Goal: Task Accomplishment & Management: Manage account settings

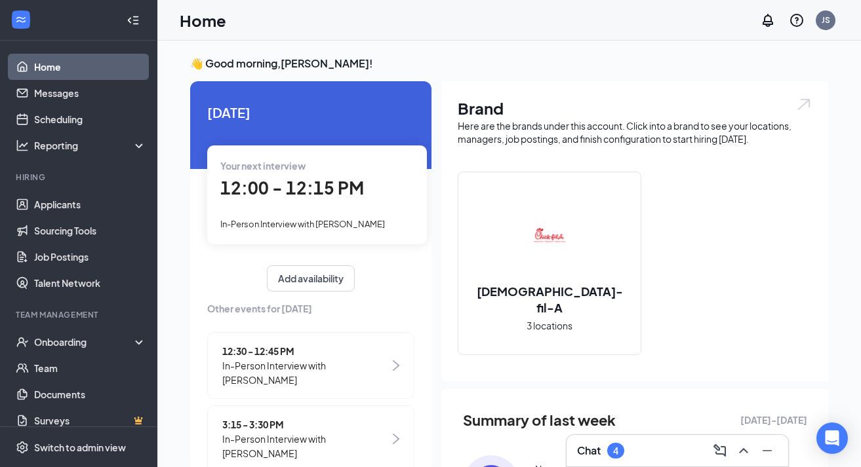
click at [642, 452] on div "Chat 4" at bounding box center [677, 451] width 201 height 21
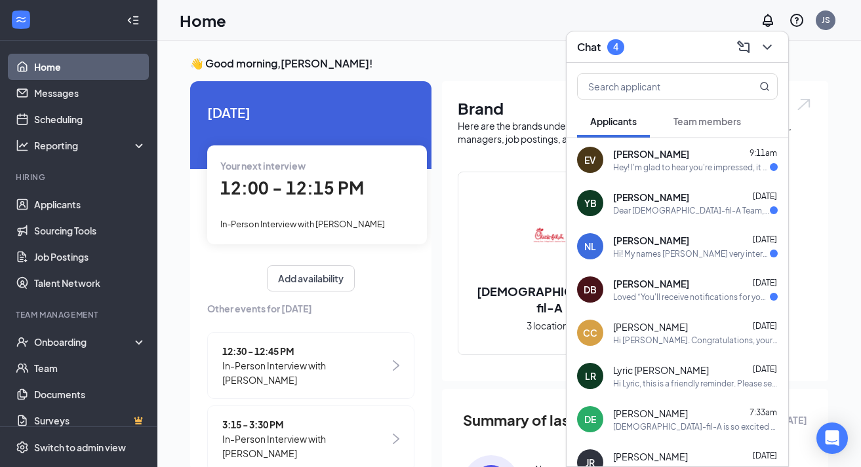
click at [698, 159] on div "[PERSON_NAME] 9:11am" at bounding box center [695, 154] width 165 height 13
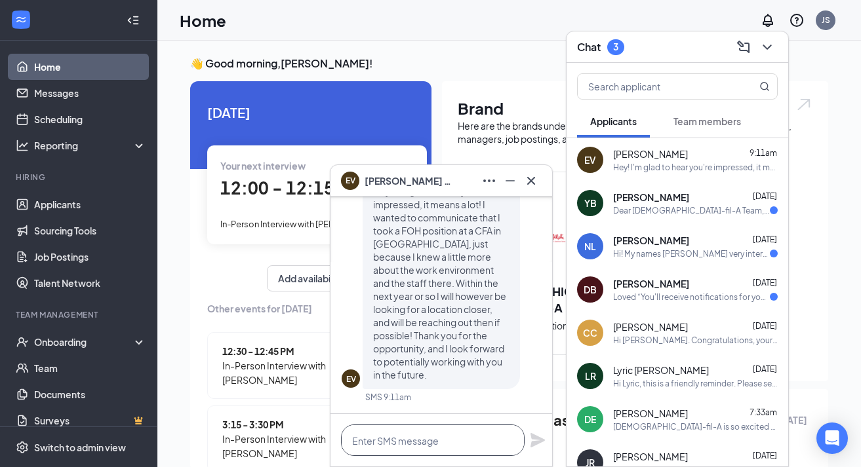
click at [441, 448] on textarea at bounding box center [433, 440] width 184 height 31
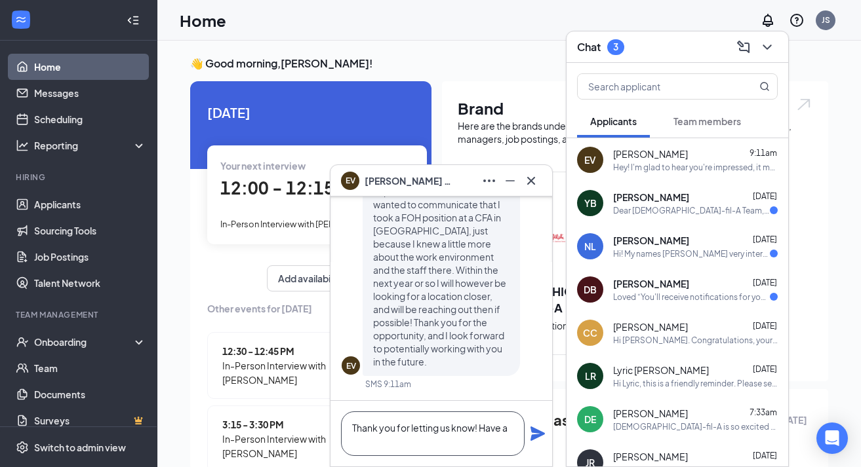
scroll to position [1, 0]
type textarea "Thank you for letting us know! Have a good week!"
click at [538, 431] on icon "Plane" at bounding box center [537, 434] width 14 height 14
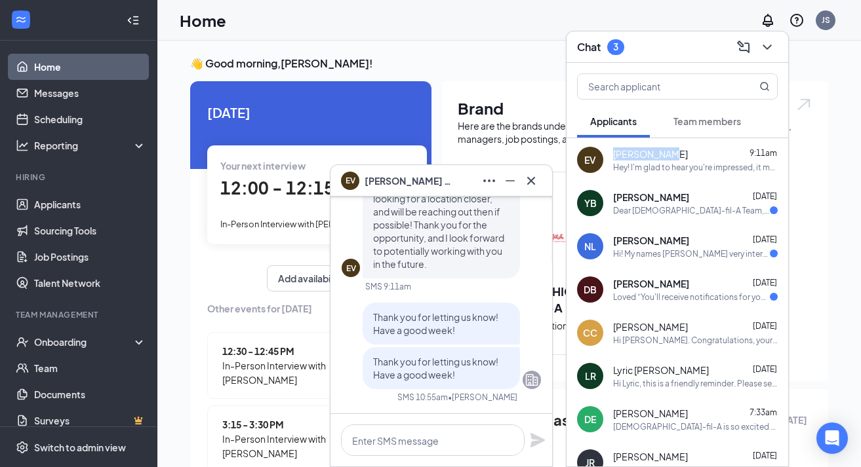
drag, startPoint x: 614, startPoint y: 158, endPoint x: 660, endPoint y: 156, distance: 45.9
click at [660, 156] on span "[PERSON_NAME]" at bounding box center [650, 154] width 75 height 13
copy span "[PERSON_NAME]"
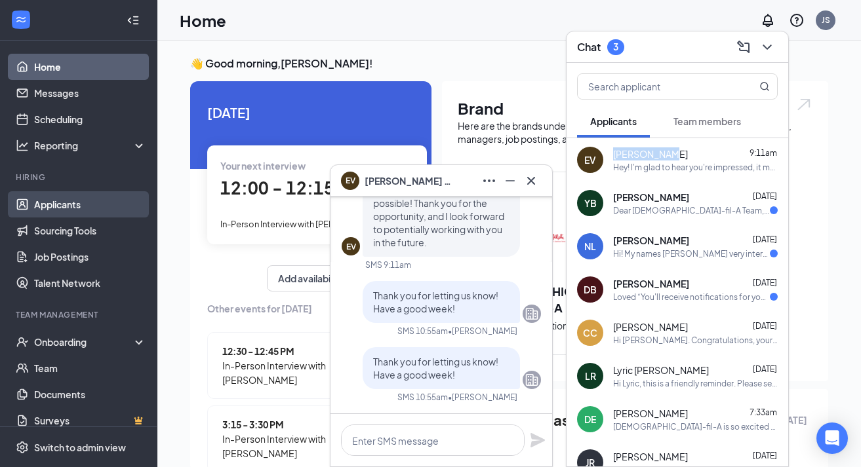
click at [37, 212] on link "Applicants" at bounding box center [90, 204] width 112 height 26
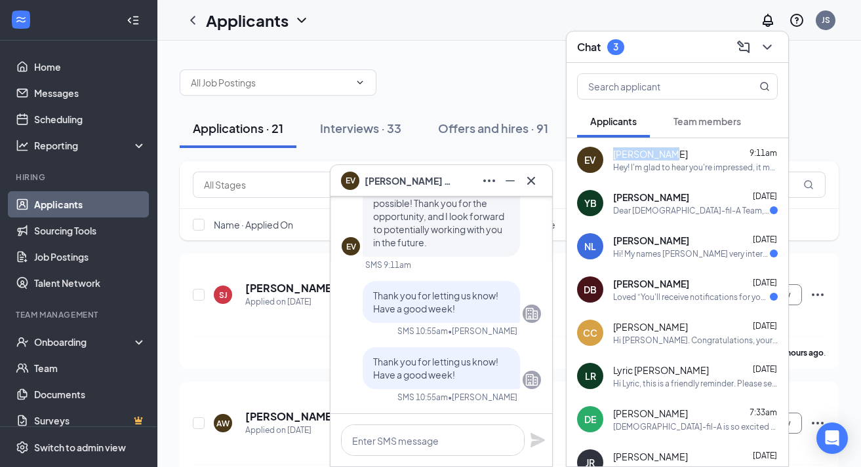
click at [771, 47] on icon "ChevronDown" at bounding box center [767, 47] width 16 height 16
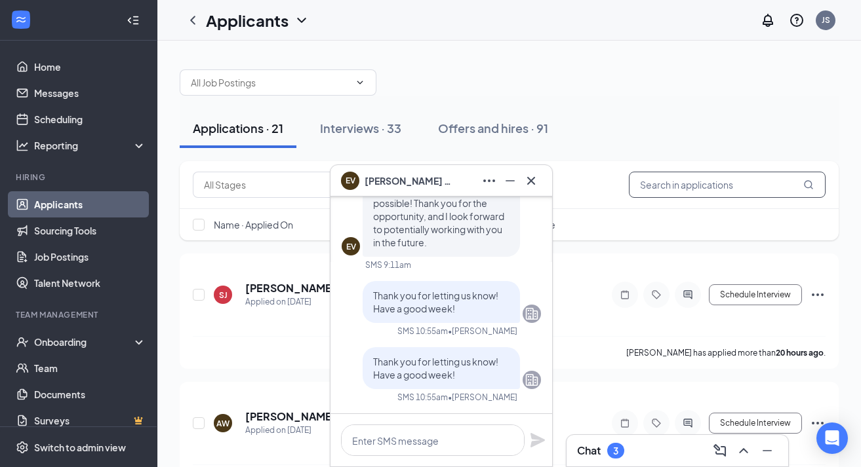
click at [761, 184] on input "text" at bounding box center [727, 185] width 197 height 26
paste input "[PERSON_NAME]"
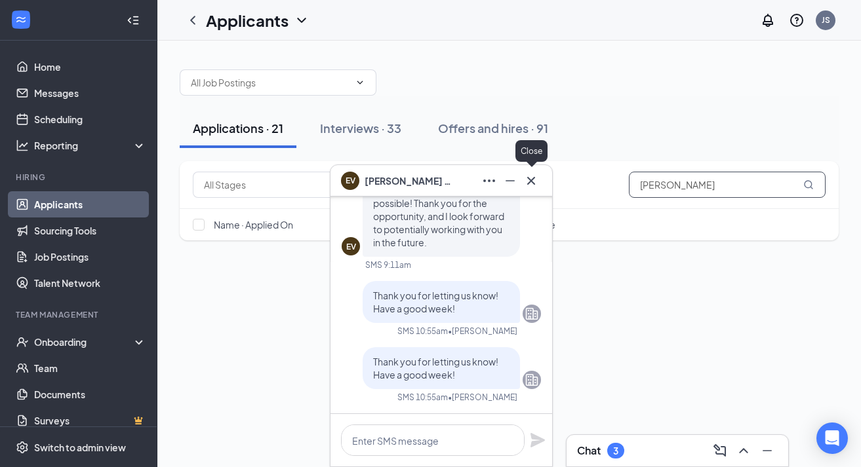
type input "[PERSON_NAME]"
click at [536, 181] on icon "Cross" at bounding box center [531, 181] width 16 height 16
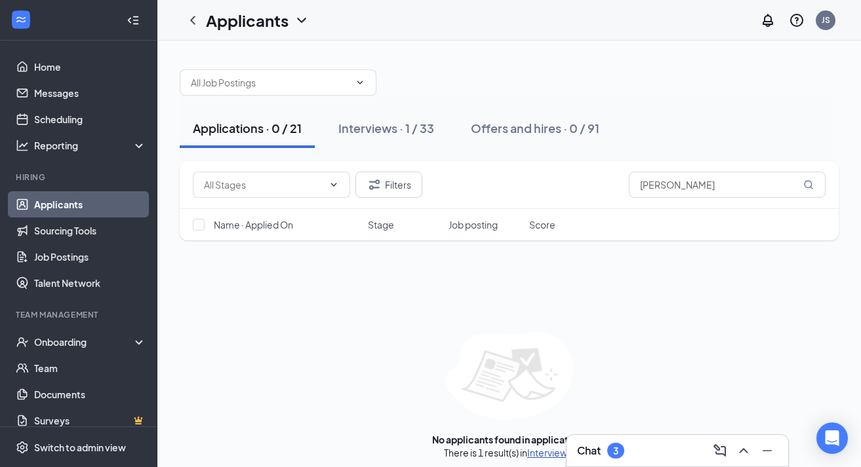
click at [555, 452] on link "Interviews" at bounding box center [549, 453] width 45 height 12
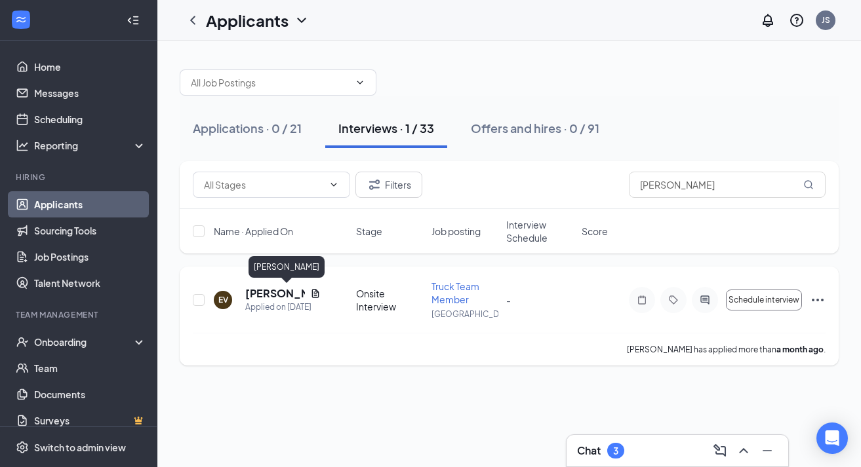
click at [273, 292] on h5 "[PERSON_NAME]" at bounding box center [275, 294] width 60 height 14
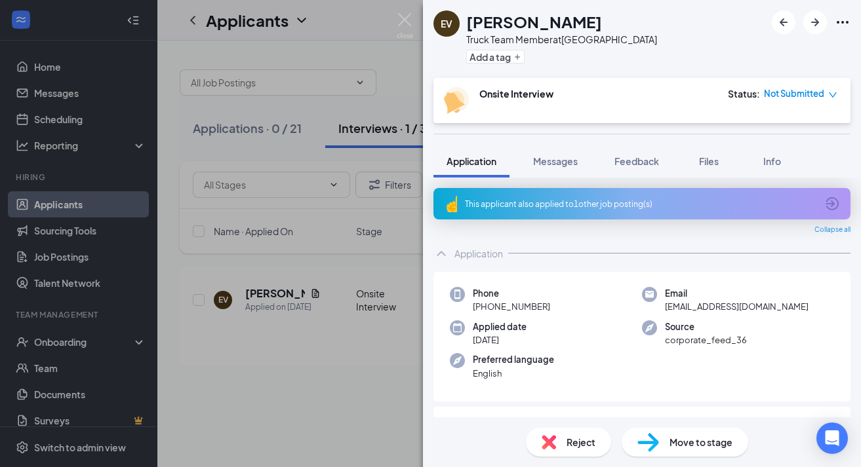
click at [564, 447] on div "Reject" at bounding box center [568, 442] width 85 height 29
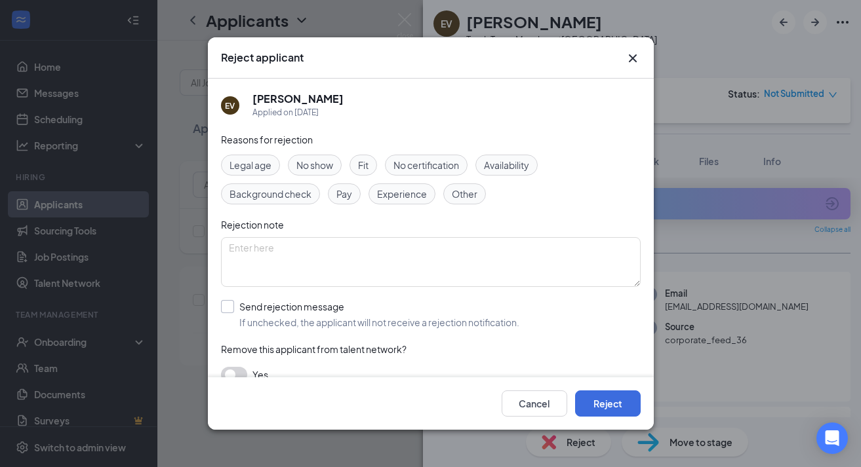
click at [324, 307] on div "Send rejection message" at bounding box center [379, 306] width 280 height 13
click at [324, 307] on input "Send rejection message If unchecked, the applicant will not receive a rejection…" at bounding box center [370, 314] width 298 height 29
checkbox input "true"
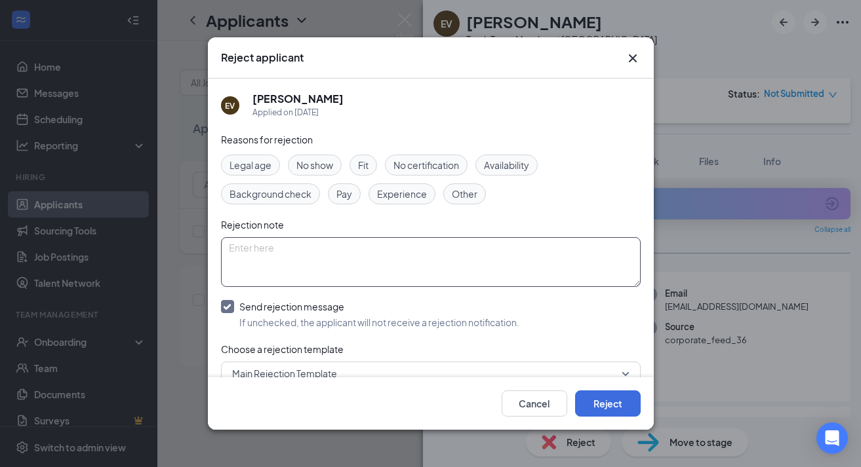
click at [545, 261] on textarea at bounding box center [431, 262] width 420 height 50
type textarea "Accepted job at a [DEMOGRAPHIC_DATA]-fil-A in [GEOGRAPHIC_DATA]"
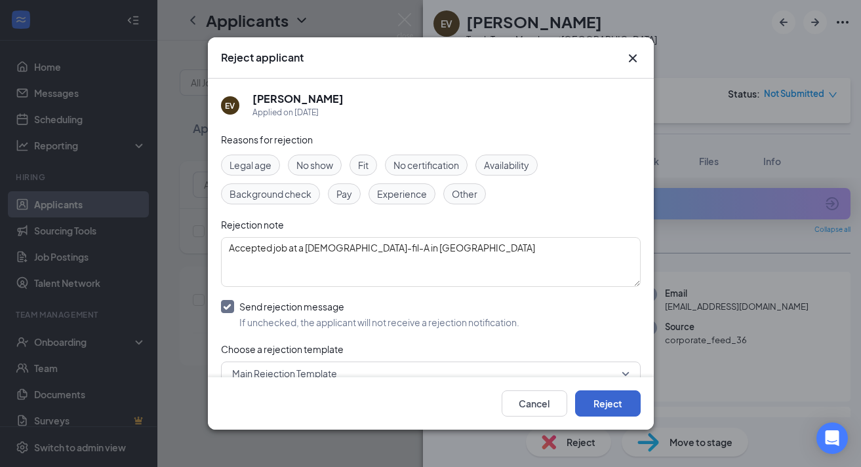
click at [601, 411] on button "Reject" at bounding box center [608, 404] width 66 height 26
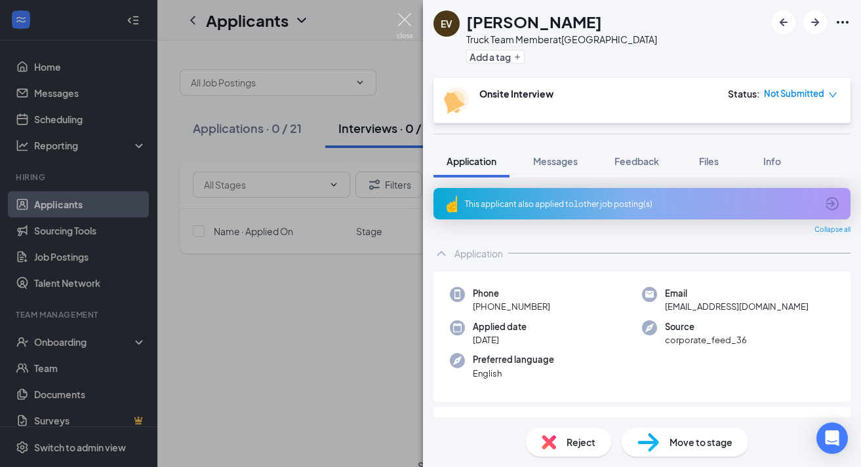
click at [409, 16] on img at bounding box center [405, 26] width 16 height 26
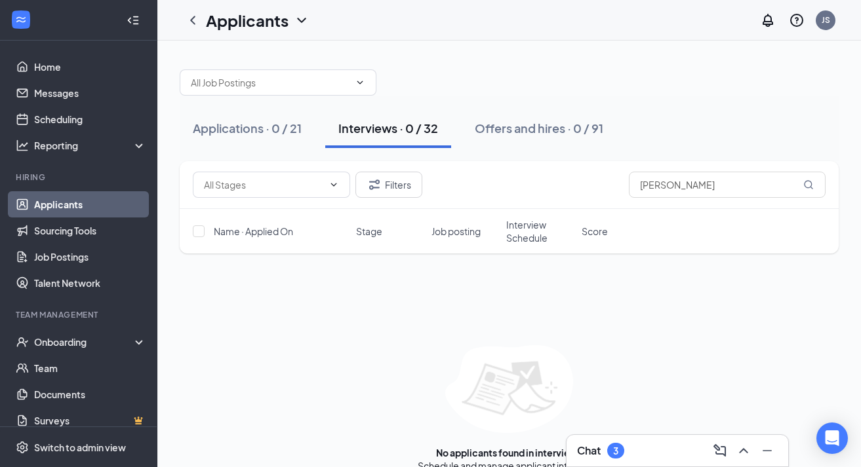
click at [642, 450] on div "Chat 3" at bounding box center [677, 451] width 201 height 21
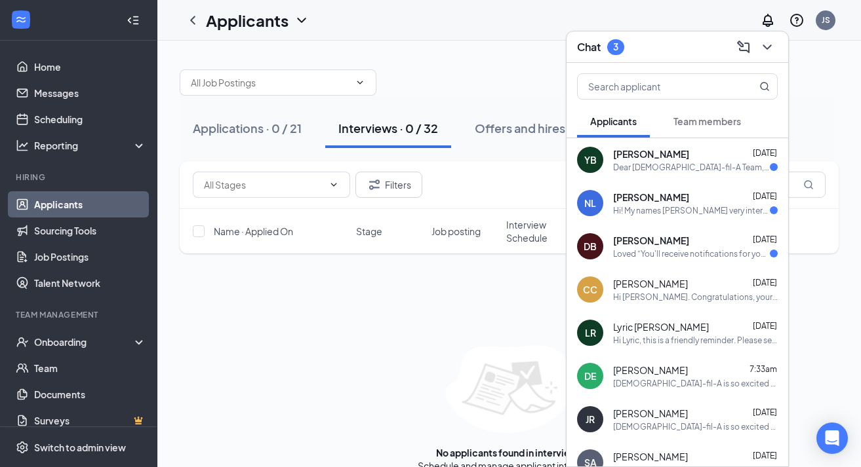
click at [696, 201] on div "[PERSON_NAME] [DATE]" at bounding box center [695, 197] width 165 height 13
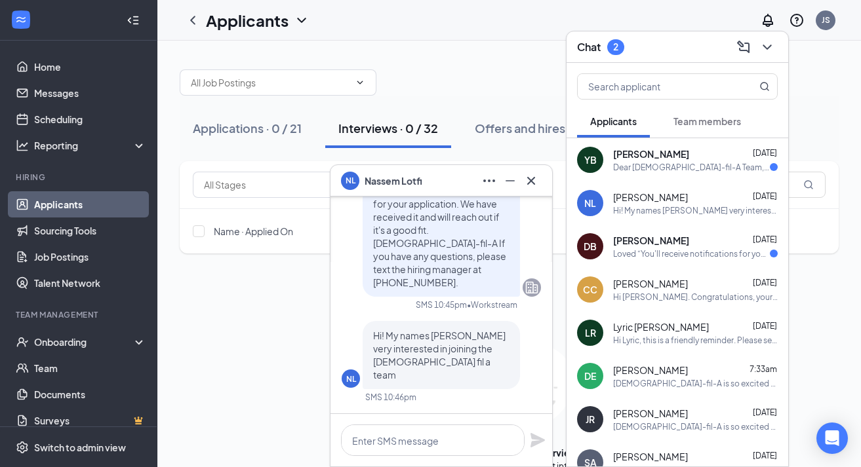
click at [679, 243] on span "[PERSON_NAME]" at bounding box center [651, 240] width 76 height 13
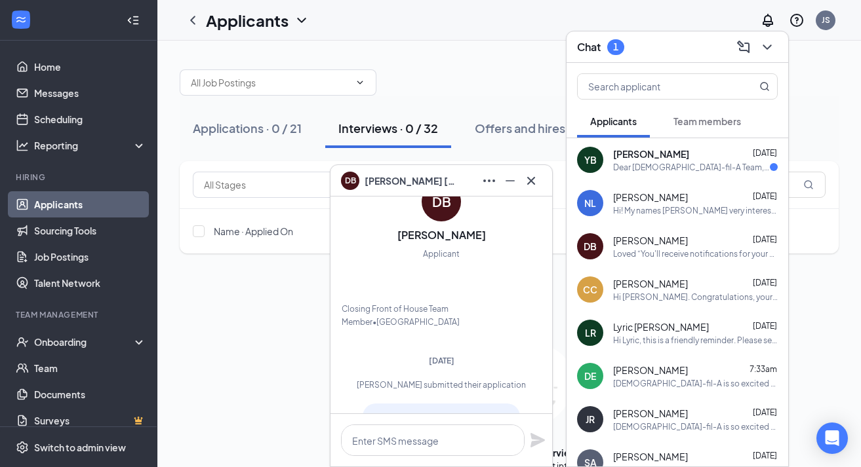
scroll to position [-429, 0]
click at [530, 190] on button at bounding box center [531, 180] width 21 height 21
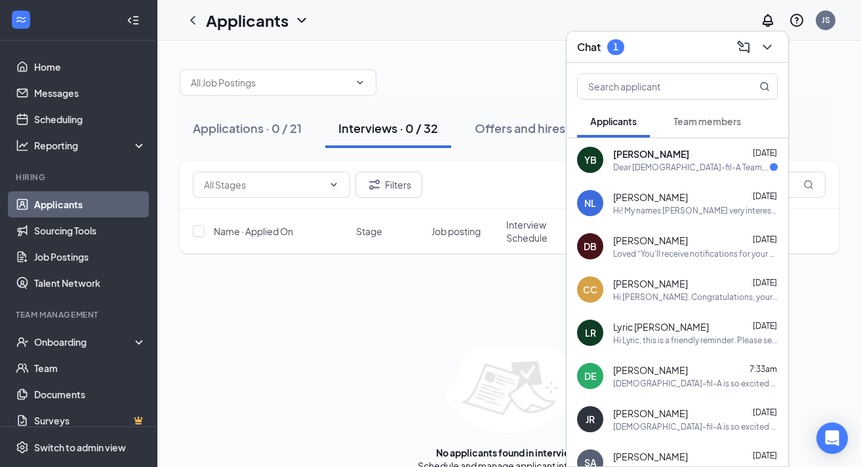
click at [700, 168] on div "Dear [DEMOGRAPHIC_DATA]-fil-A Team, Thank you for considering my application fo…" at bounding box center [691, 167] width 157 height 11
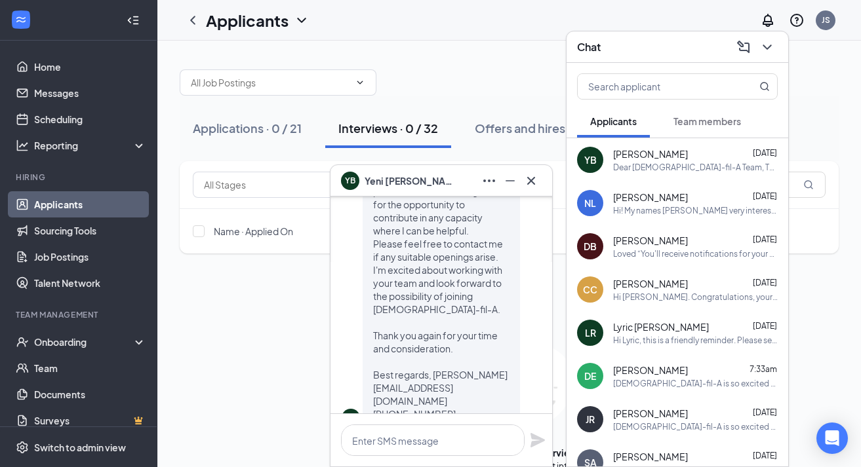
scroll to position [-41, 0]
drag, startPoint x: 617, startPoint y: 155, endPoint x: 694, endPoint y: 157, distance: 76.8
click at [694, 157] on div "[PERSON_NAME] [DATE]" at bounding box center [695, 154] width 165 height 13
drag, startPoint x: 615, startPoint y: 152, endPoint x: 694, endPoint y: 155, distance: 79.4
click at [694, 155] on div "[PERSON_NAME] [DATE]" at bounding box center [695, 154] width 165 height 13
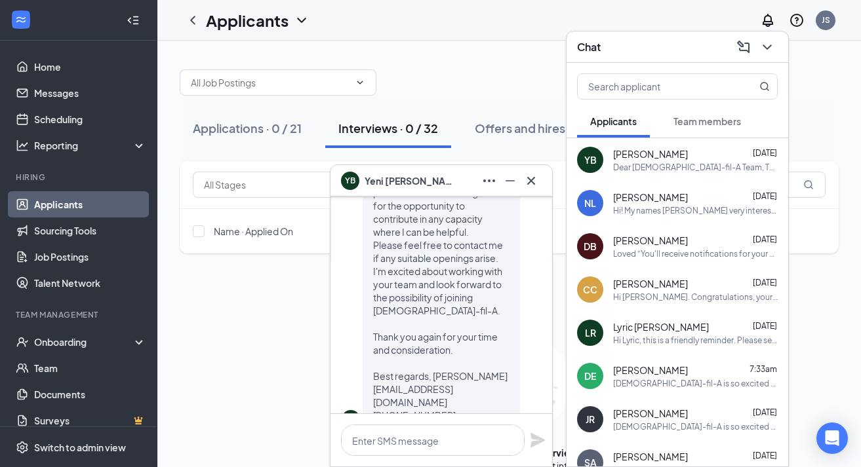
copy span "[PERSON_NAME]"
click at [67, 203] on link "Applicants" at bounding box center [90, 204] width 112 height 26
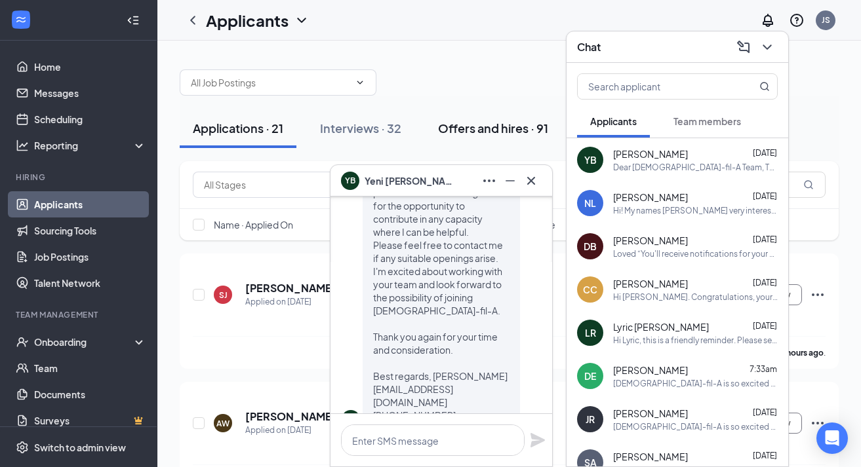
click at [480, 120] on div "Offers and hires · 91" at bounding box center [493, 128] width 110 height 16
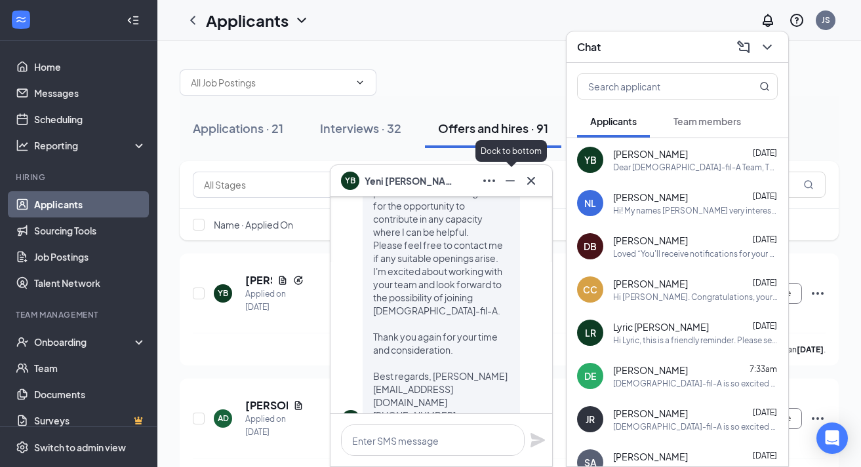
click at [515, 174] on icon "Minimize" at bounding box center [510, 181] width 16 height 16
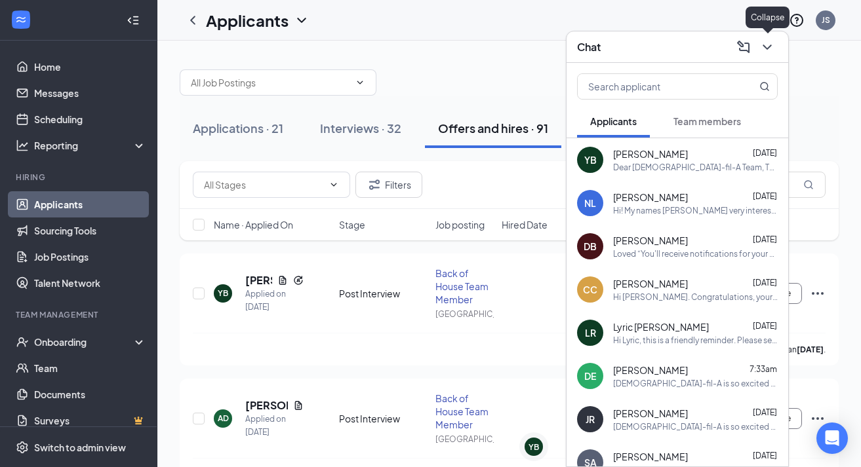
click at [767, 45] on icon "ChevronDown" at bounding box center [767, 47] width 16 height 16
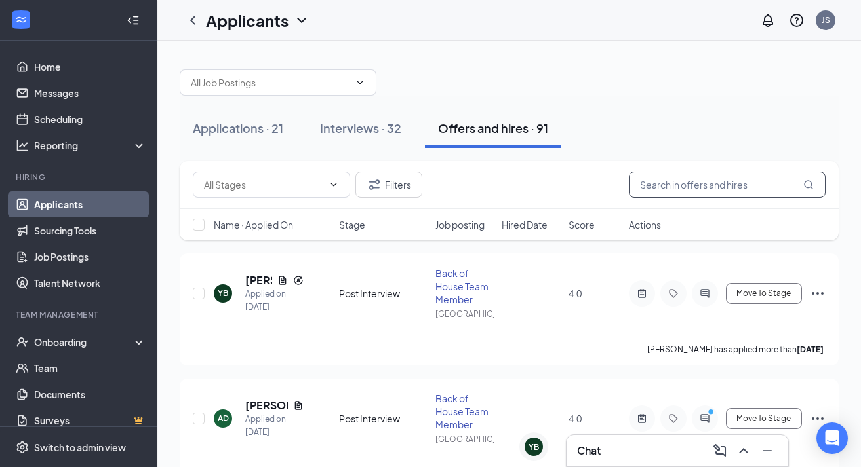
click at [726, 190] on input "text" at bounding box center [727, 185] width 197 height 26
paste input "[PERSON_NAME]"
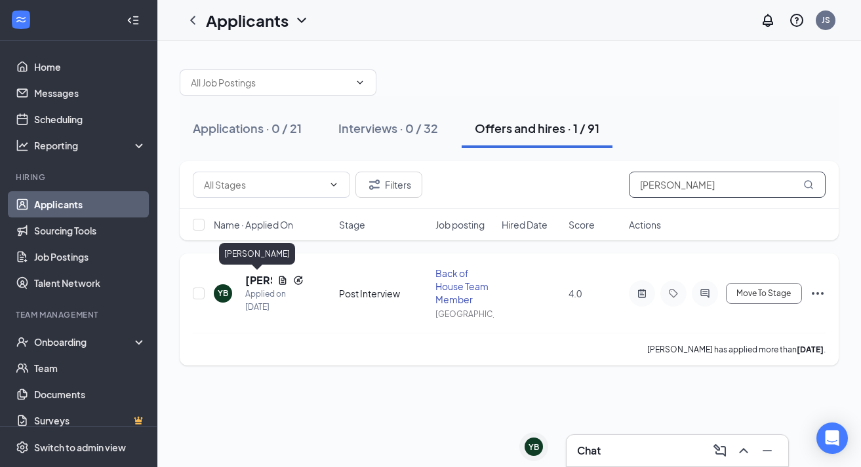
type input "[PERSON_NAME]"
click at [258, 281] on h5 "[PERSON_NAME]" at bounding box center [258, 280] width 27 height 14
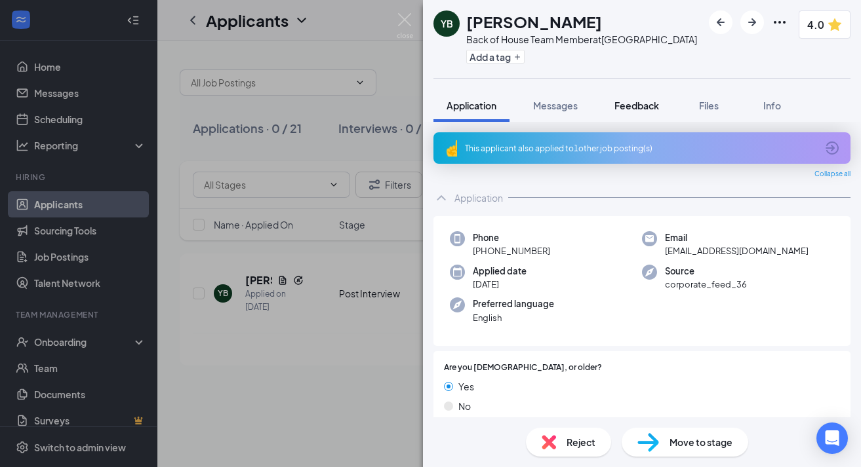
click at [652, 109] on span "Feedback" at bounding box center [636, 106] width 45 height 12
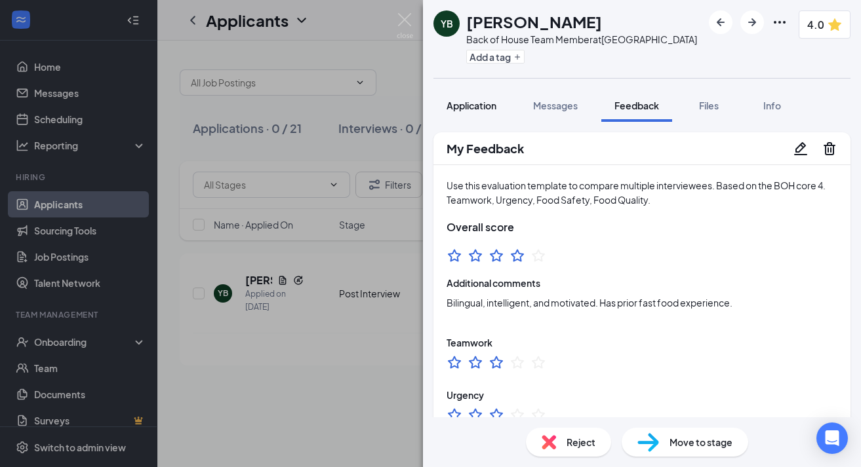
click at [463, 113] on button "Application" at bounding box center [471, 105] width 76 height 33
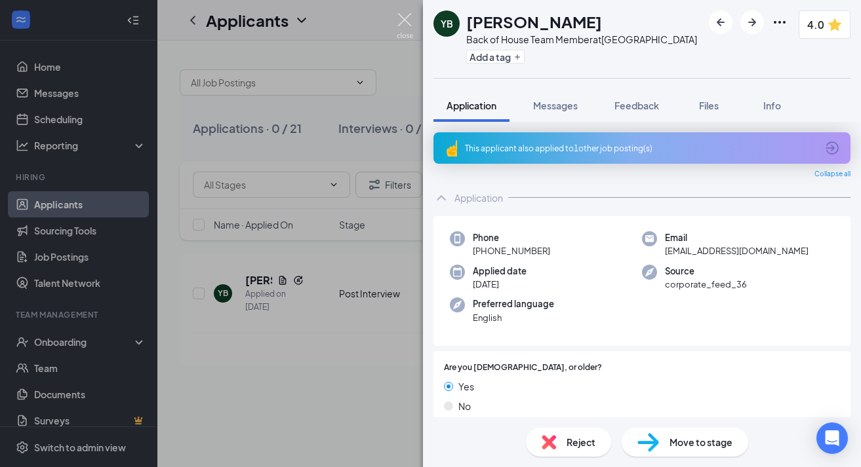
click at [402, 23] on img at bounding box center [405, 26] width 16 height 26
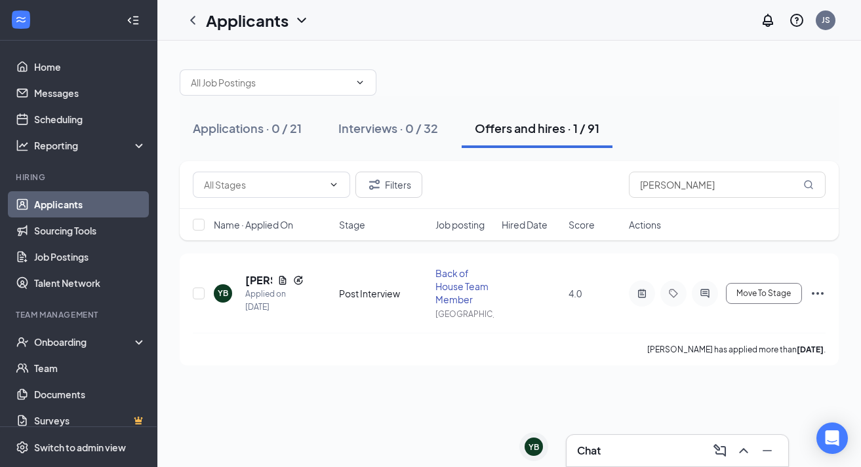
click at [75, 202] on link "Applicants" at bounding box center [90, 204] width 112 height 26
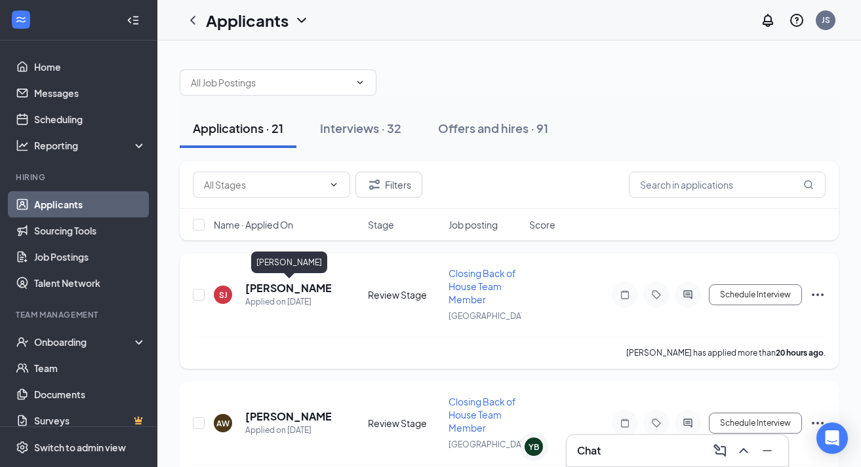
click at [255, 288] on h5 "[PERSON_NAME]" at bounding box center [288, 288] width 87 height 14
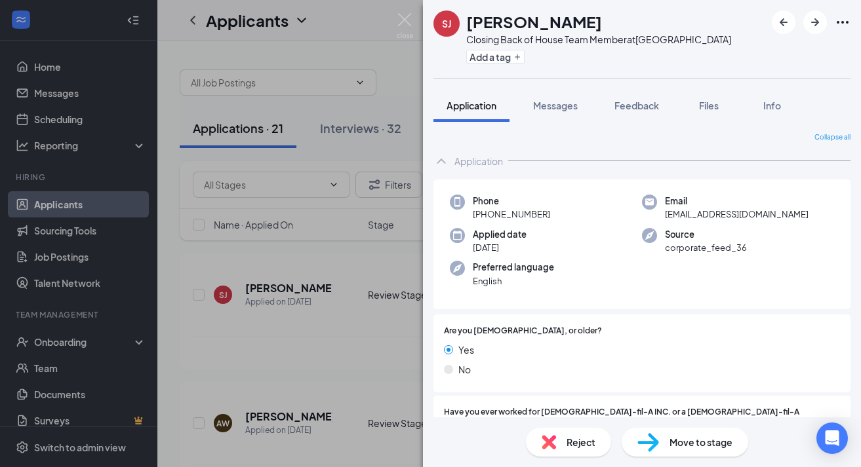
click at [574, 430] on div "Reject" at bounding box center [568, 442] width 85 height 29
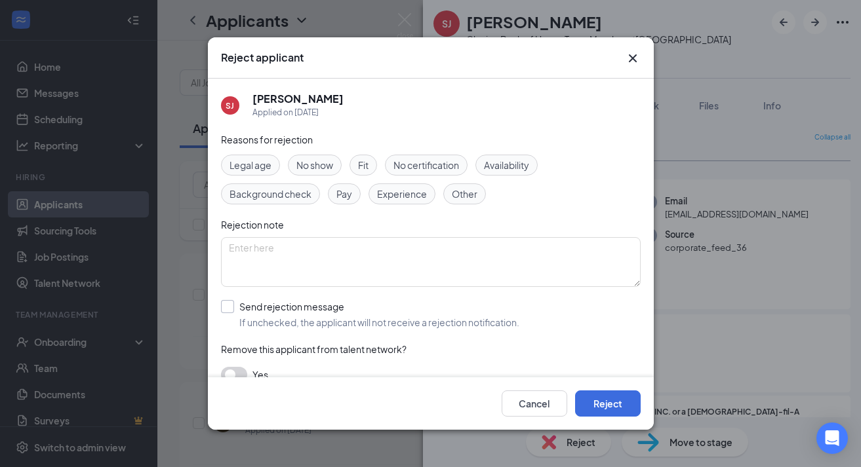
click at [345, 301] on div "Send rejection message" at bounding box center [379, 306] width 280 height 13
click at [345, 301] on input "Send rejection message If unchecked, the applicant will not receive a rejection…" at bounding box center [370, 314] width 298 height 29
checkbox input "true"
click at [373, 168] on div "Fit" at bounding box center [363, 165] width 28 height 21
click at [616, 416] on button "Reject" at bounding box center [608, 404] width 66 height 26
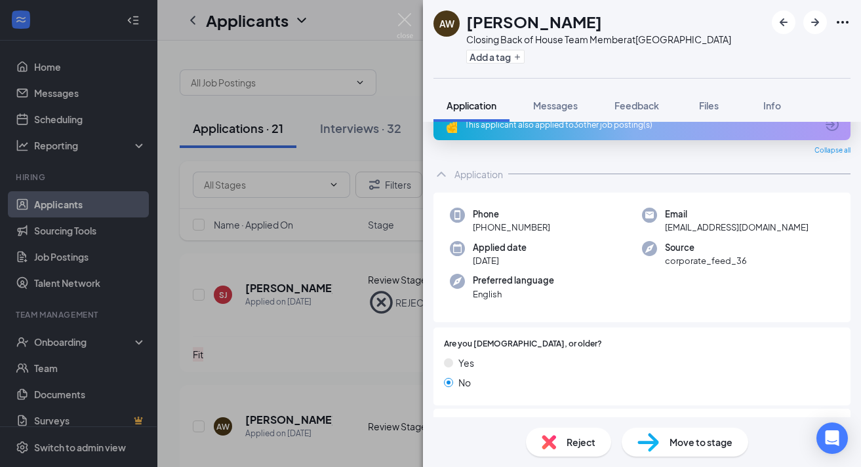
scroll to position [2, 0]
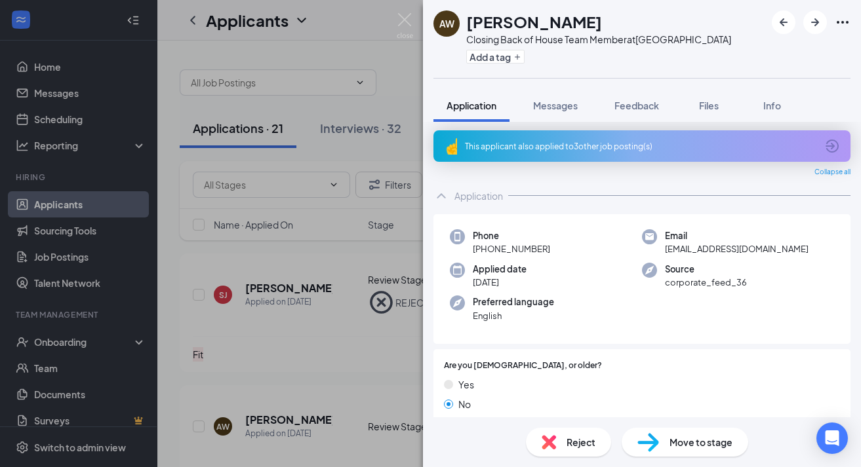
click at [606, 159] on div "This applicant also applied to 3 other job posting(s)" at bounding box center [641, 145] width 417 height 31
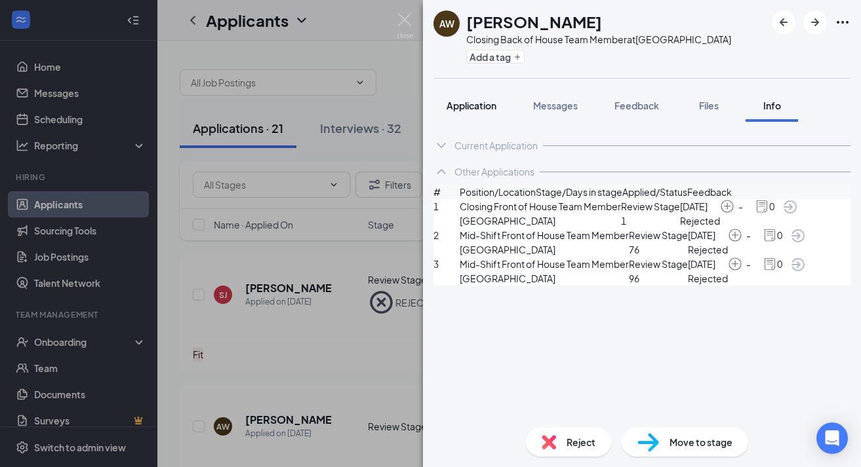
click at [490, 106] on span "Application" at bounding box center [471, 106] width 50 height 12
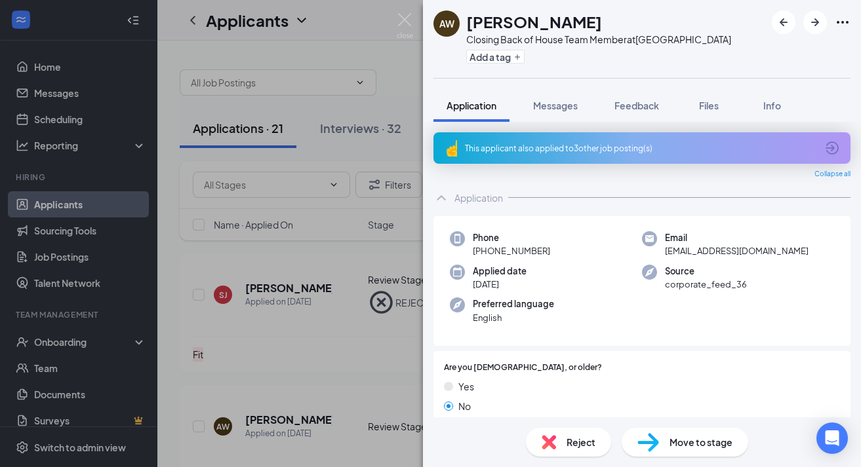
click at [677, 437] on span "Move to stage" at bounding box center [700, 442] width 63 height 14
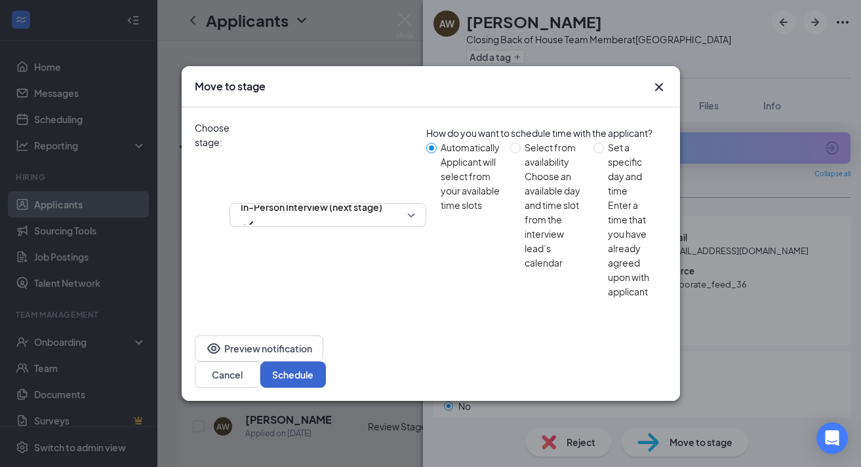
click at [326, 362] on button "Schedule" at bounding box center [293, 375] width 66 height 26
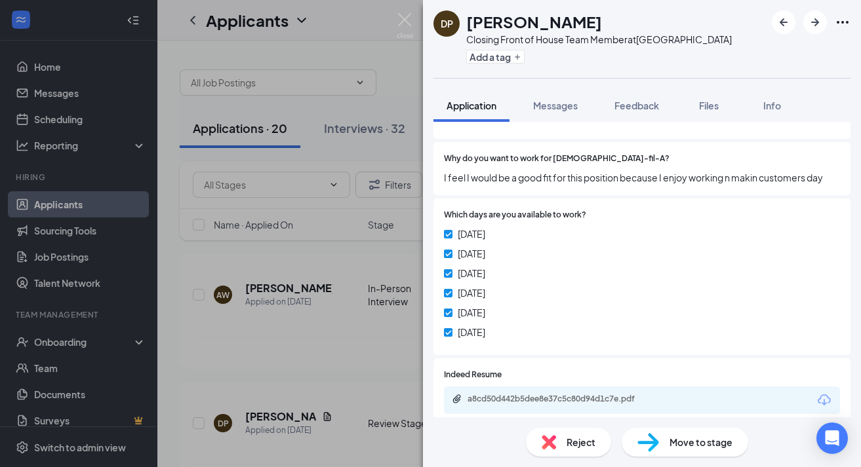
scroll to position [608, 0]
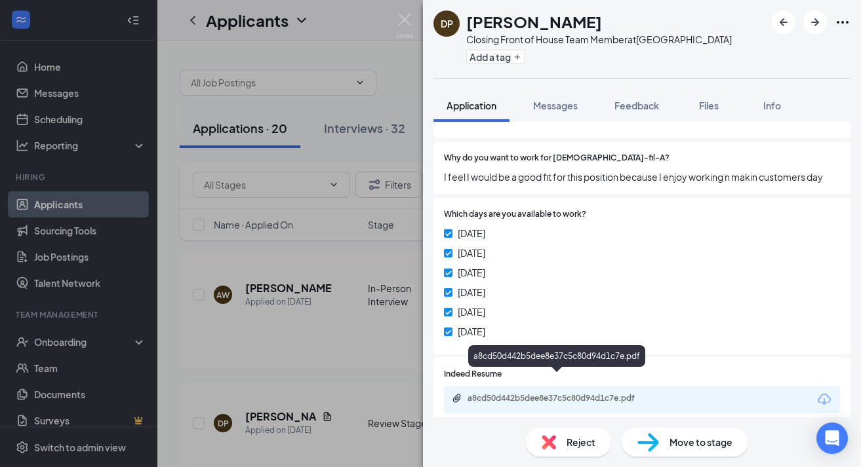
click at [611, 393] on div "a8cd50d442b5dee8e37c5c80d94d1c7e.pdf" at bounding box center [559, 398] width 184 height 10
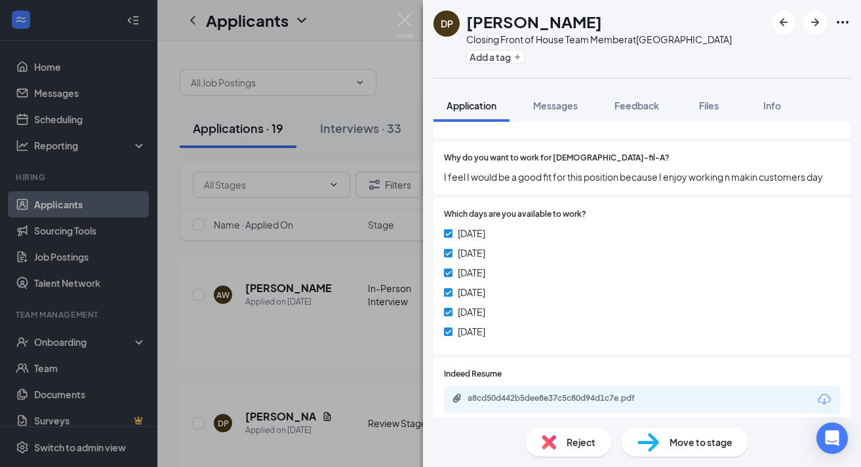
click at [667, 446] on div "Move to stage" at bounding box center [685, 442] width 127 height 29
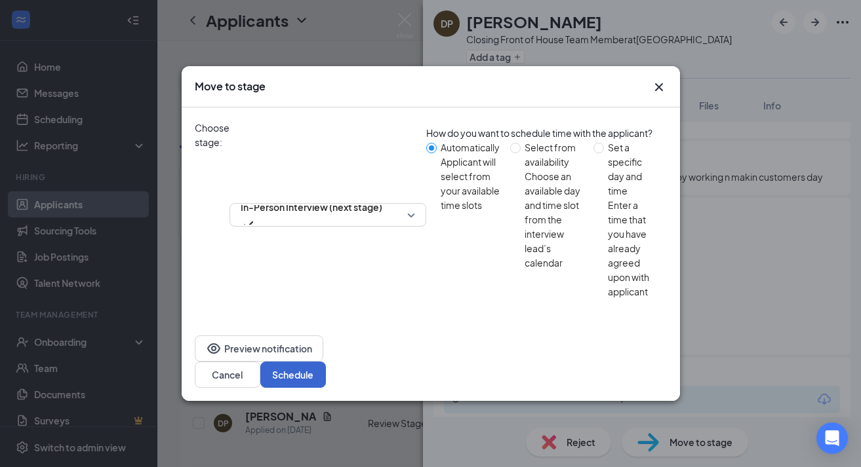
click at [326, 362] on button "Schedule" at bounding box center [293, 375] width 66 height 26
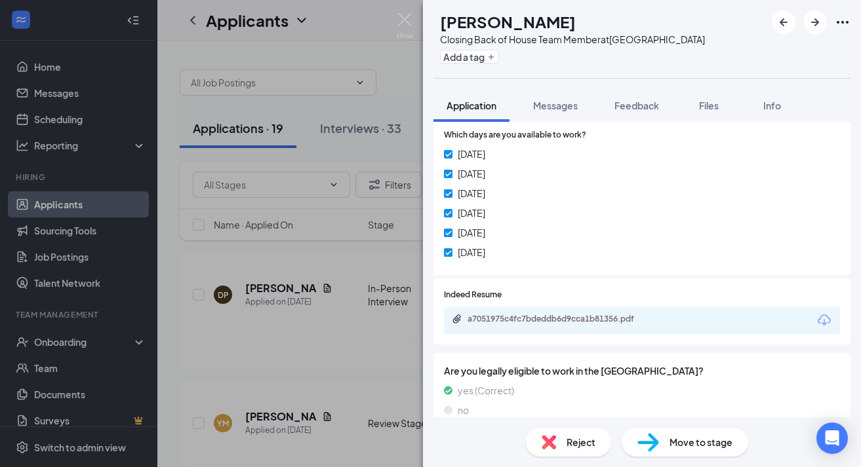
scroll to position [707, 0]
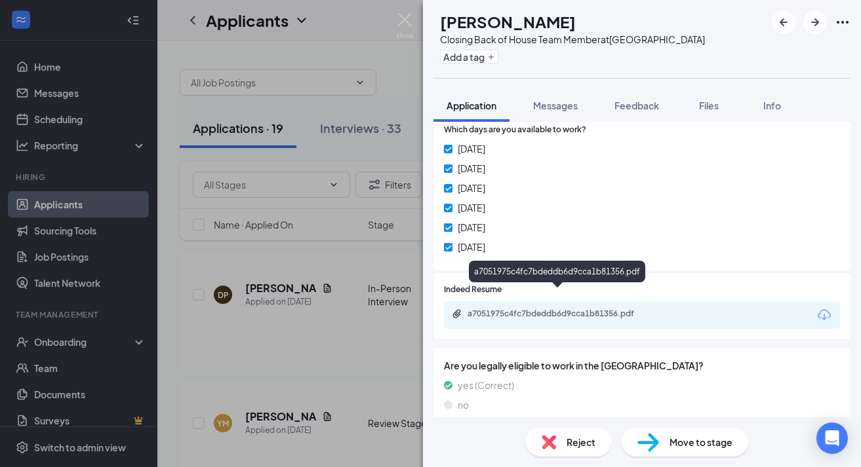
click at [615, 309] on div "a7051975c4fc7bdeddb6d9cca1b81356.pdf" at bounding box center [559, 314] width 184 height 10
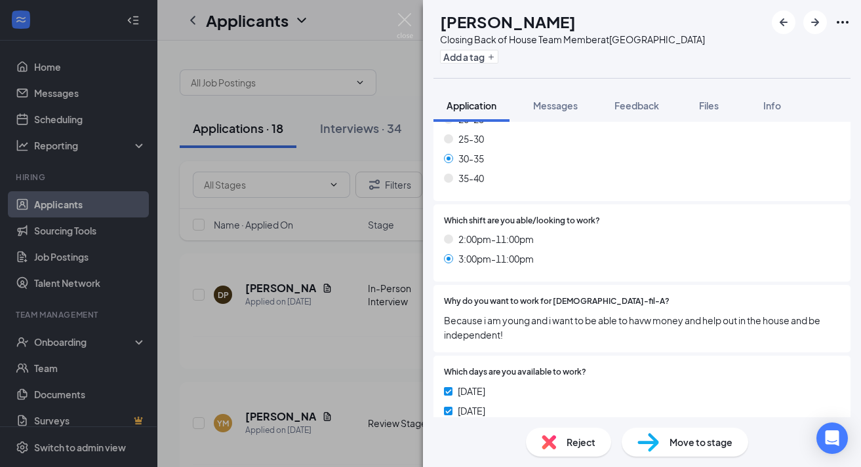
scroll to position [470, 0]
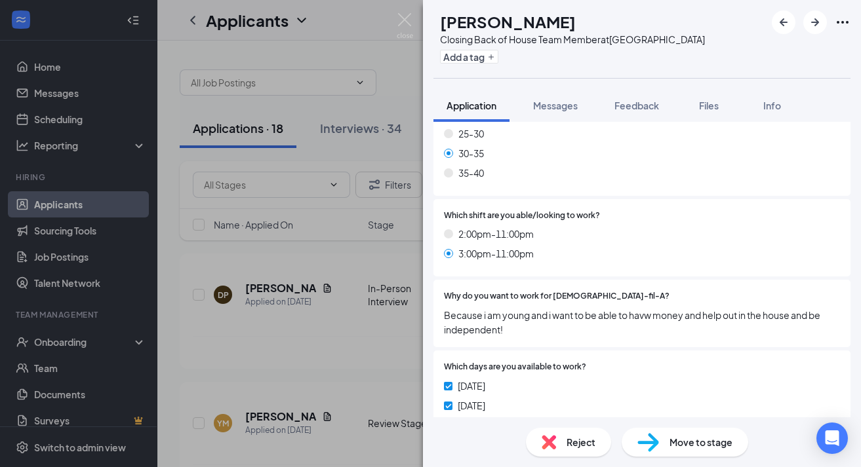
click at [683, 438] on span "Move to stage" at bounding box center [700, 442] width 63 height 14
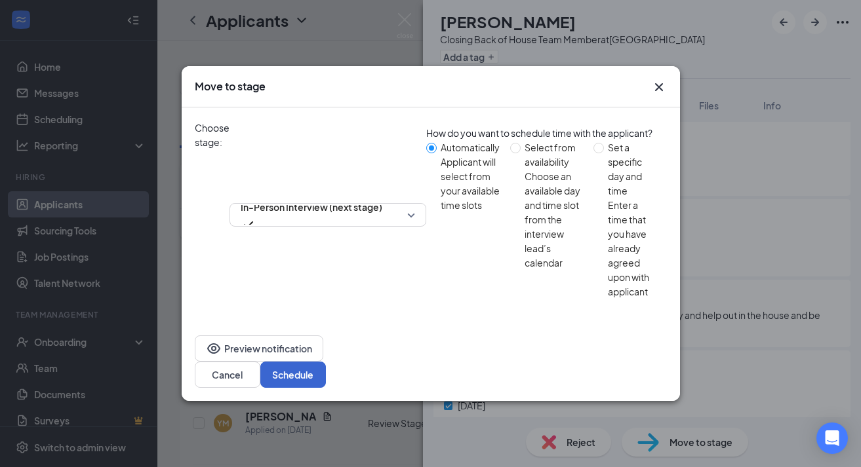
click at [326, 362] on button "Schedule" at bounding box center [293, 375] width 66 height 26
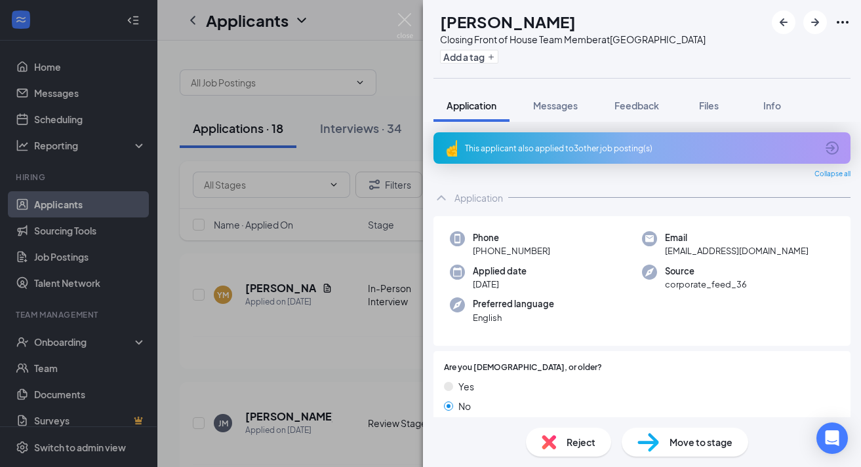
click at [620, 140] on div "This applicant also applied to 3 other job posting(s)" at bounding box center [641, 147] width 417 height 31
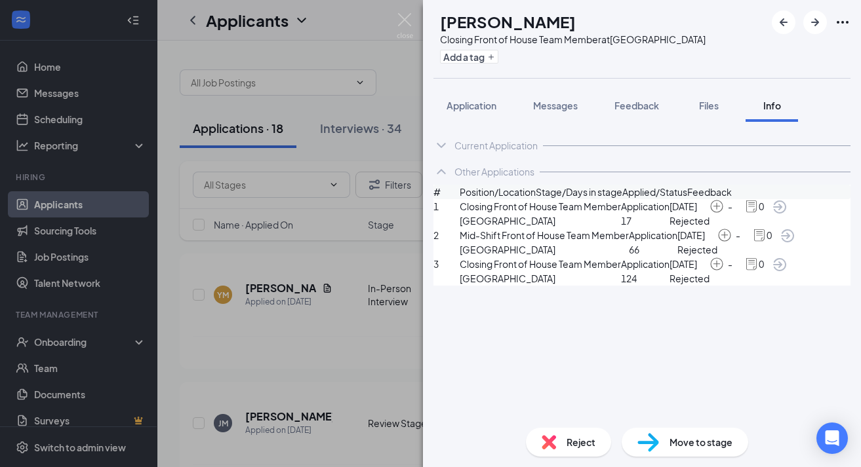
click at [685, 450] on div "Move to stage" at bounding box center [685, 442] width 127 height 29
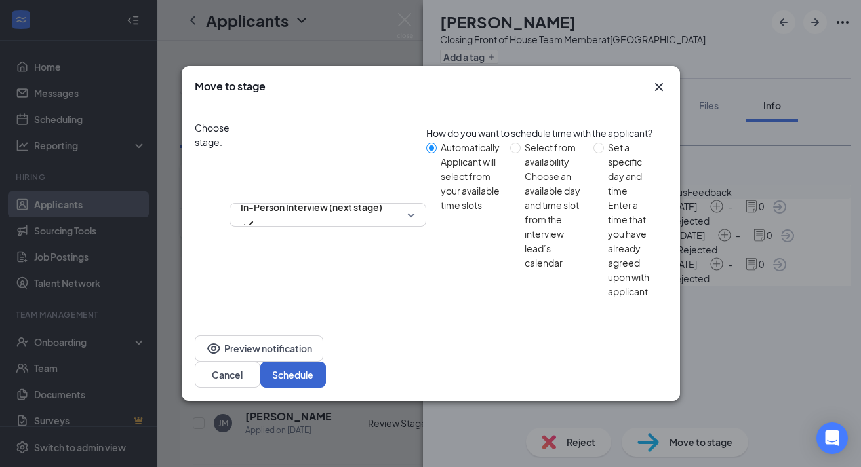
click at [326, 362] on button "Schedule" at bounding box center [293, 375] width 66 height 26
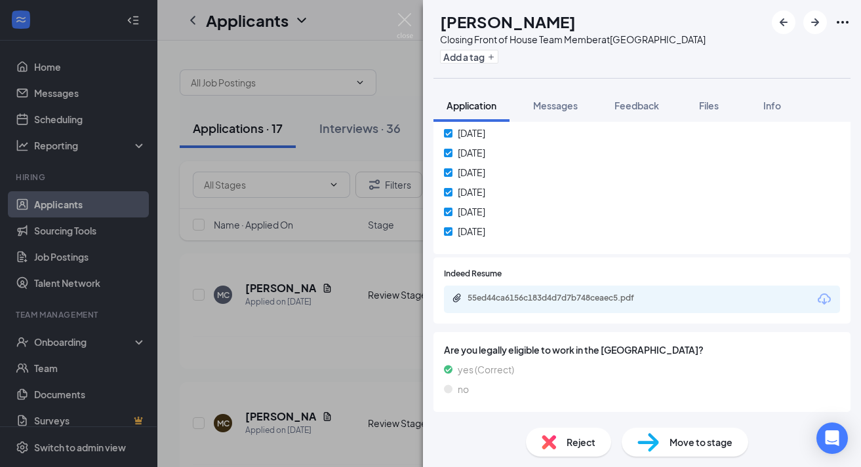
scroll to position [793, 0]
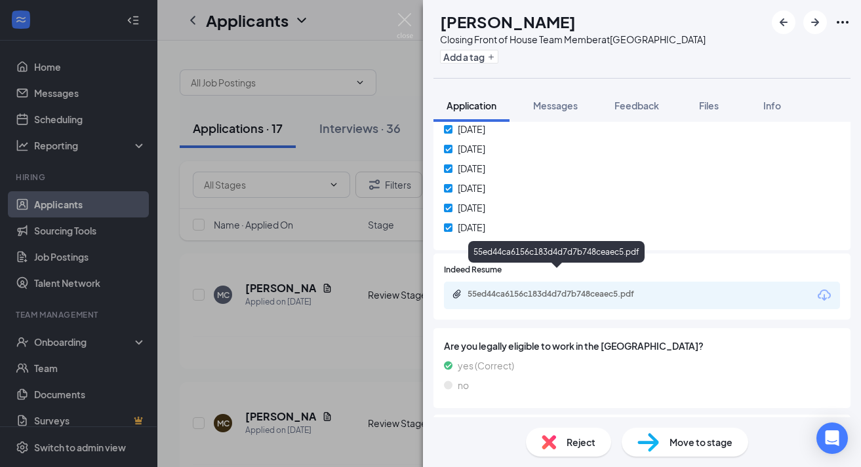
click at [620, 289] on div "55ed44ca6156c183d4d7d7b748ceaec5.pdf" at bounding box center [558, 295] width 212 height 12
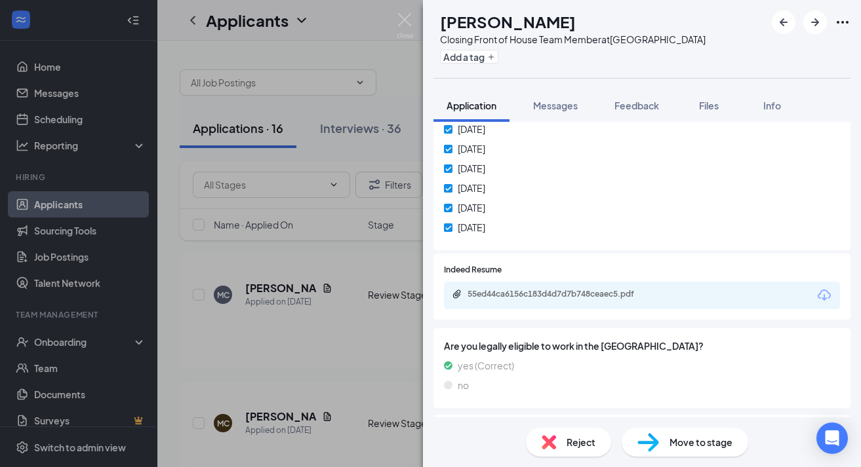
click at [669, 458] on div "Reject Move to stage" at bounding box center [642, 443] width 438 height 50
click at [675, 438] on span "Move to stage" at bounding box center [700, 442] width 63 height 14
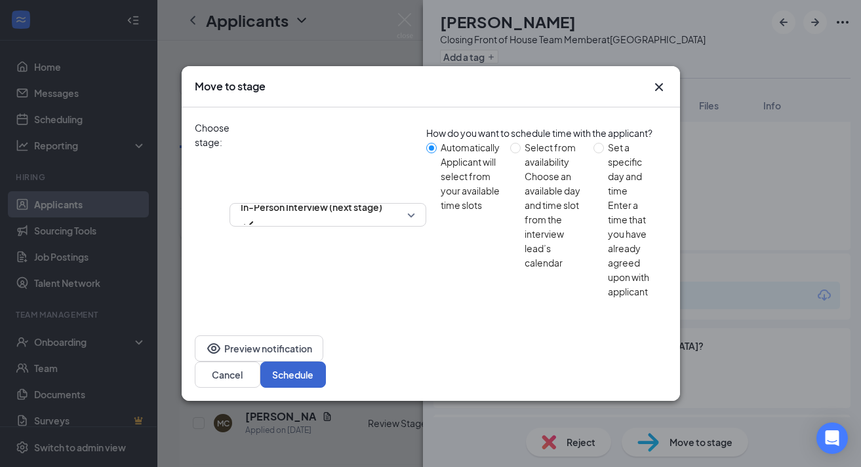
click at [326, 362] on button "Schedule" at bounding box center [293, 375] width 66 height 26
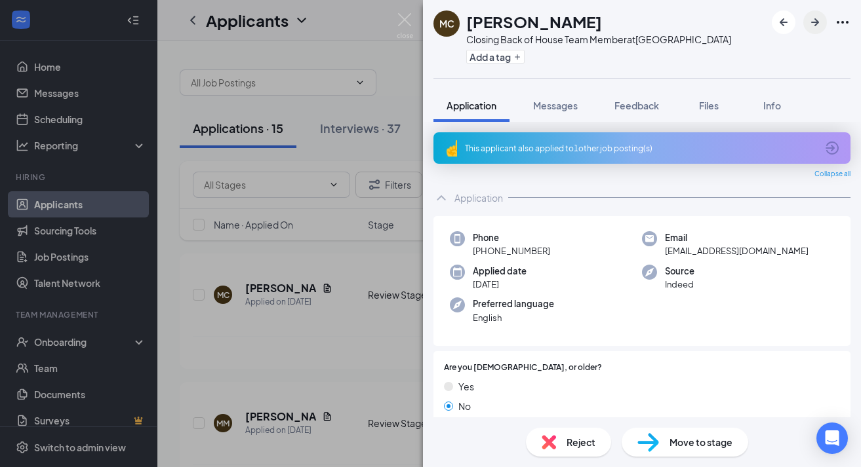
click at [816, 20] on icon "ArrowRight" at bounding box center [815, 22] width 8 height 8
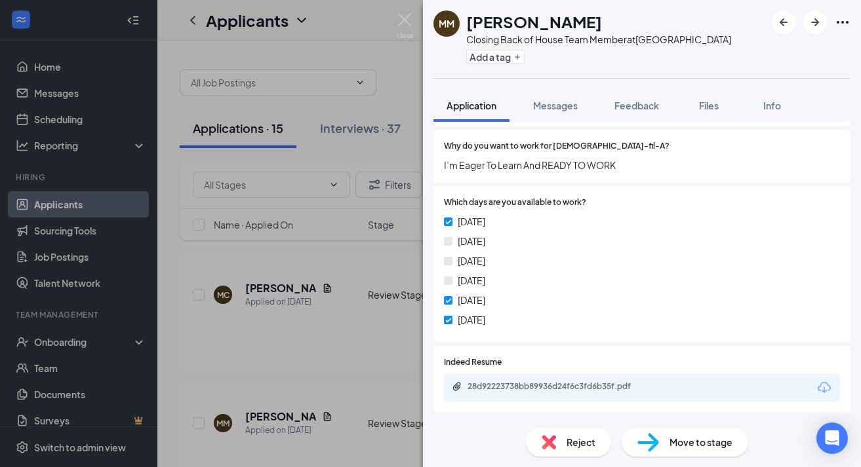
scroll to position [660, 0]
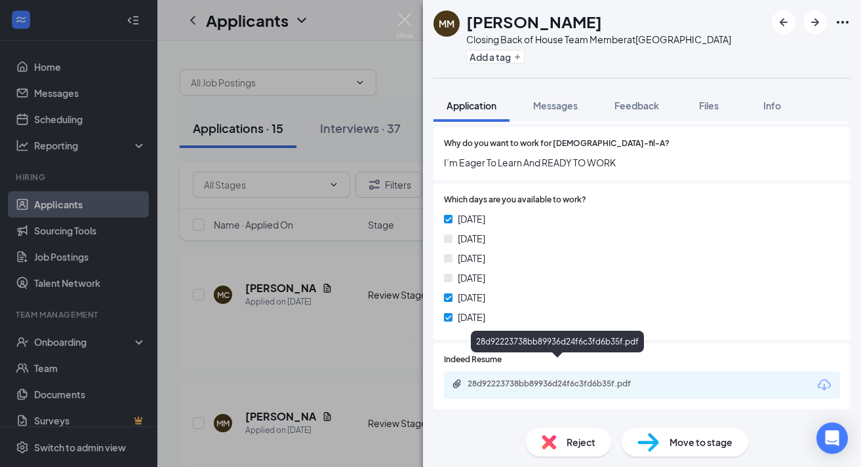
click at [618, 379] on div "28d92223738bb89936d24f6c3fd6b35f.pdf" at bounding box center [558, 385] width 212 height 12
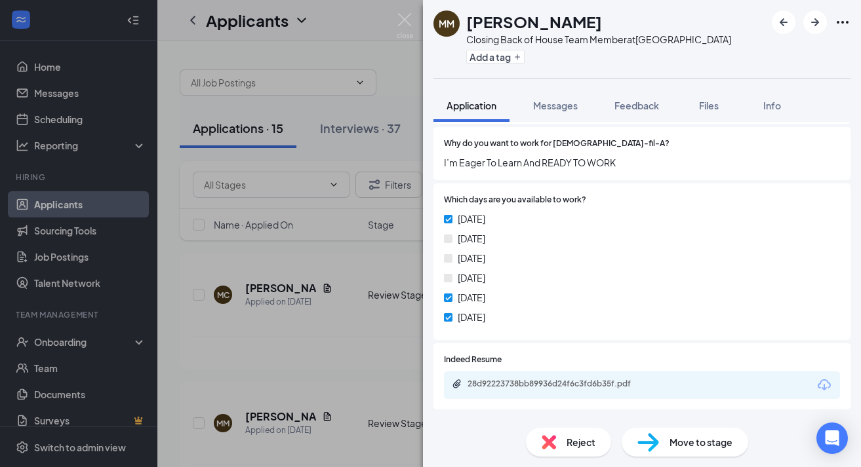
click at [567, 441] on span "Reject" at bounding box center [580, 442] width 29 height 14
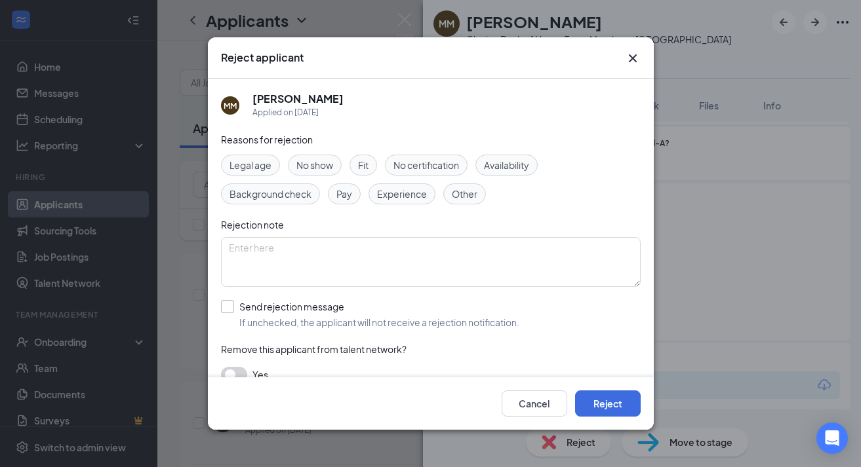
click at [296, 322] on span "If unchecked, the applicant will not receive a rejection notification." at bounding box center [379, 322] width 280 height 13
click at [296, 322] on input "Send rejection message If unchecked, the applicant will not receive a rejection…" at bounding box center [370, 314] width 298 height 29
checkbox input "true"
click at [612, 403] on button "Reject" at bounding box center [608, 404] width 66 height 26
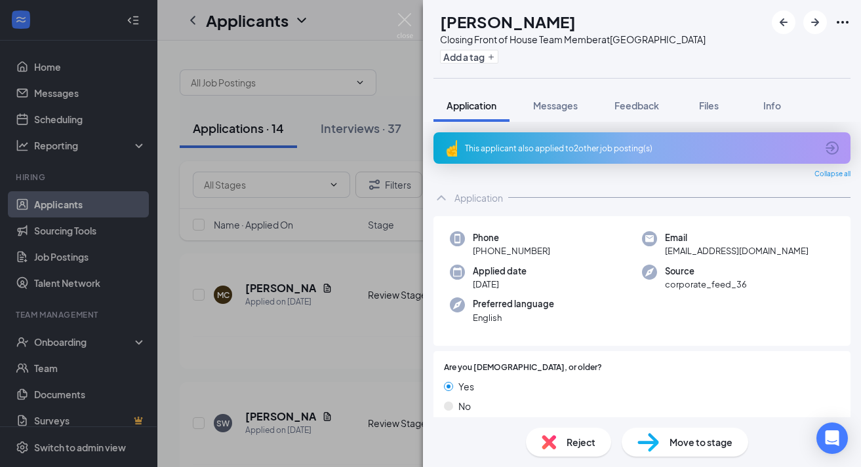
click at [620, 152] on div "This applicant also applied to 2 other job posting(s)" at bounding box center [640, 148] width 351 height 11
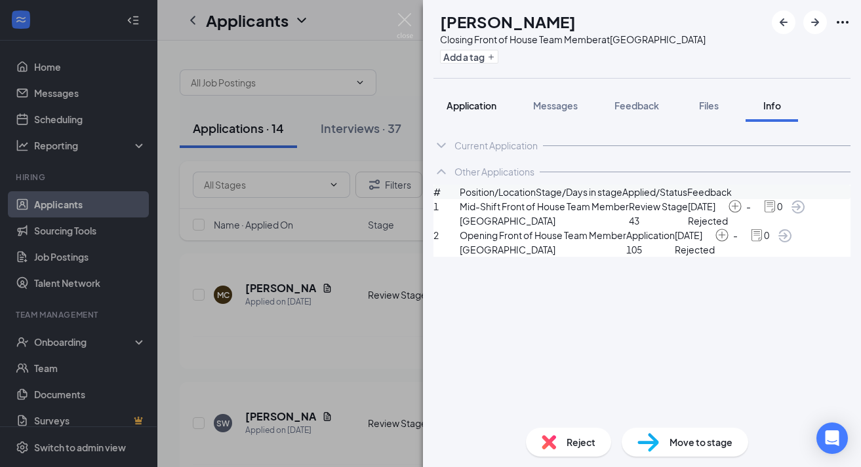
click at [492, 107] on span "Application" at bounding box center [471, 106] width 50 height 12
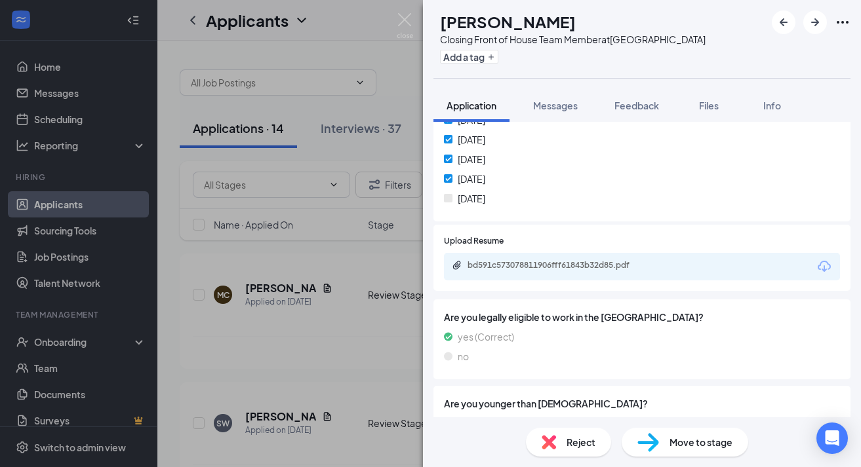
scroll to position [833, 0]
click at [572, 258] on div "bd591c573078811906fff61843b32d85.pdf" at bounding box center [642, 268] width 396 height 28
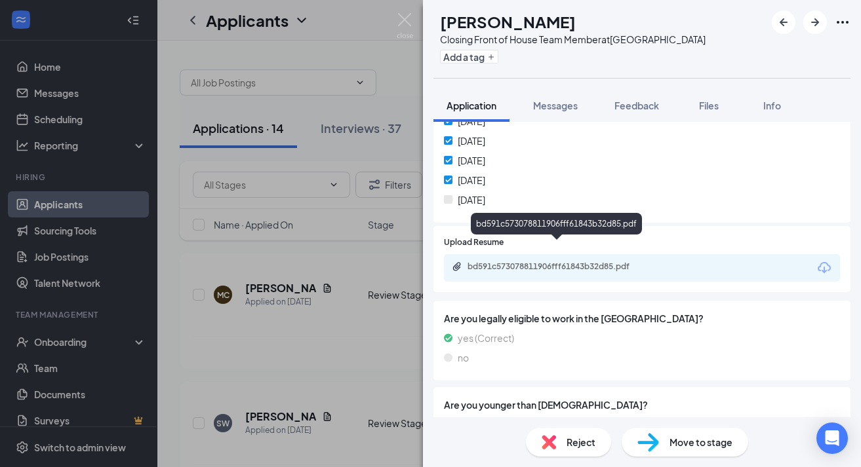
click at [574, 262] on div "bd591c573078811906fff61843b32d85.pdf" at bounding box center [559, 267] width 184 height 10
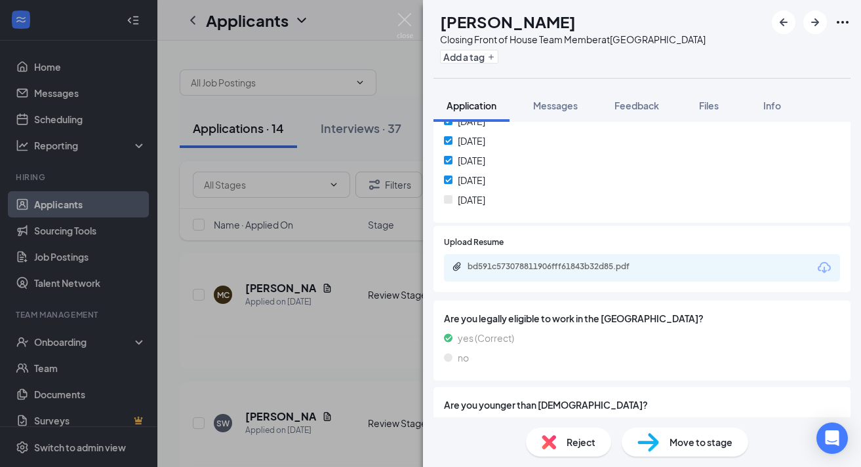
click at [676, 444] on span "Move to stage" at bounding box center [700, 442] width 63 height 14
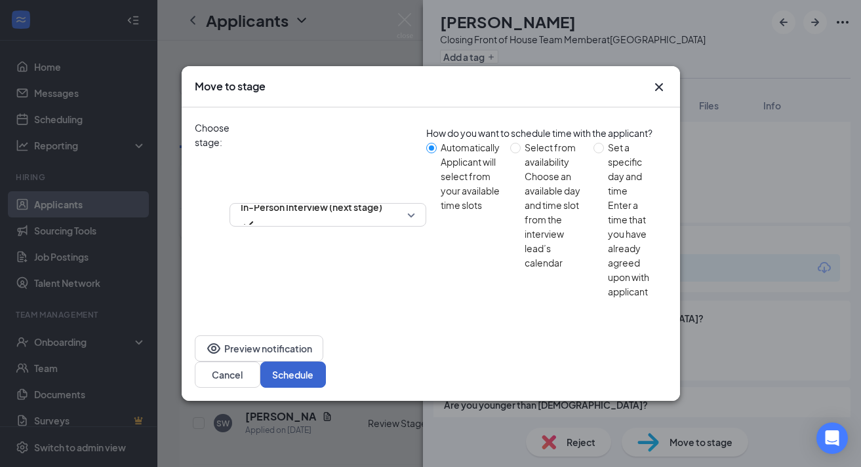
click at [326, 362] on button "Schedule" at bounding box center [293, 375] width 66 height 26
